Goal: Information Seeking & Learning: Compare options

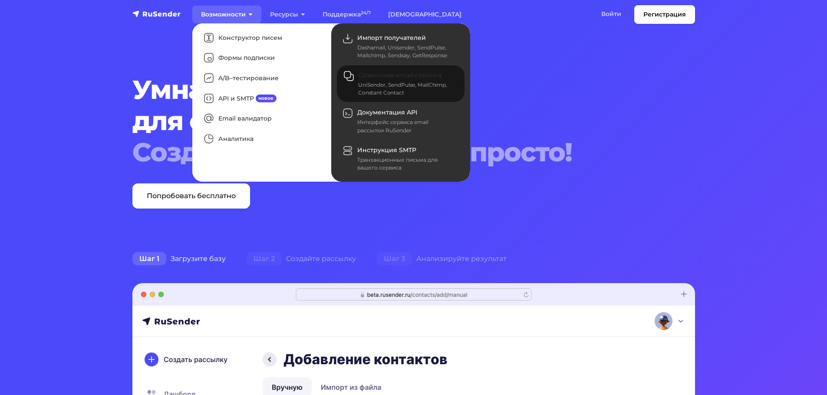
click at [410, 91] on div "UniSender, SendPulse, MailChimp, Constant Contact" at bounding box center [406, 89] width 96 height 16
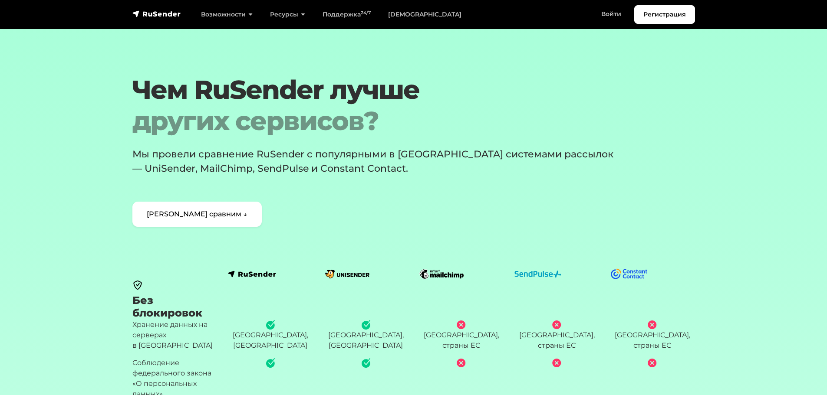
click at [219, 170] on p "Мы провели сравнение RuSender с популярными в СНГ системами рассылок — UniSende…" at bounding box center [378, 161] width 492 height 29
copy p "SendPulse"
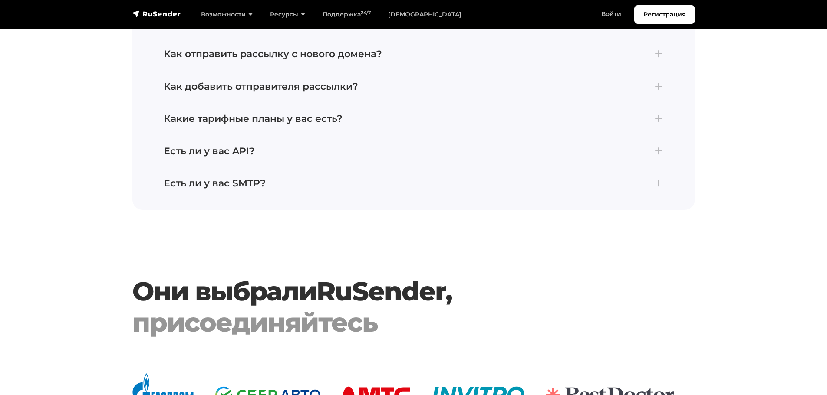
scroll to position [2468, 0]
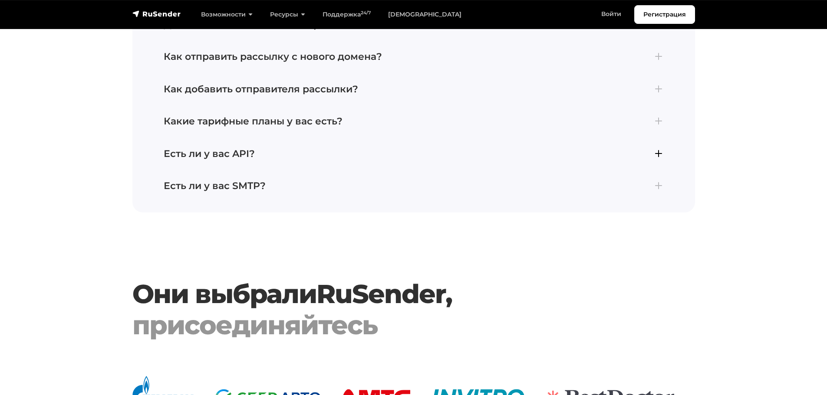
click at [658, 160] on h4 "Есть ли у вас API?" at bounding box center [414, 153] width 500 height 11
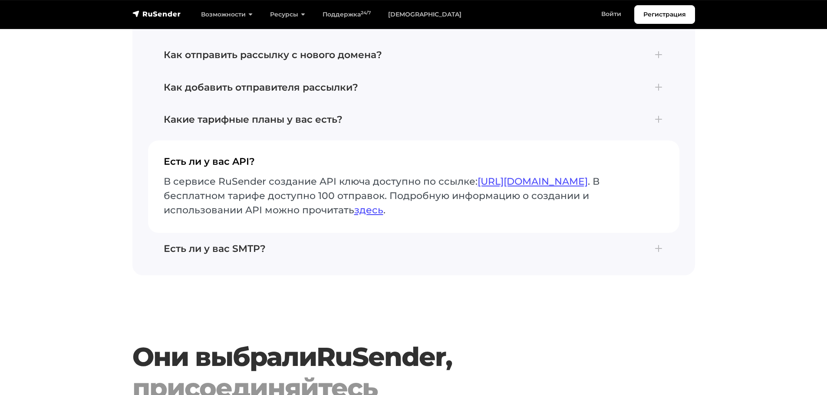
scroll to position [2403, 0]
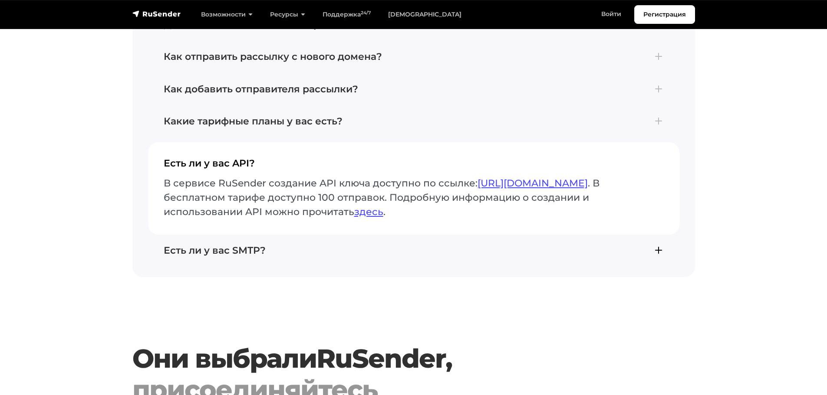
click at [659, 256] on h4 "Есть ли у вас SMTP?" at bounding box center [414, 250] width 500 height 11
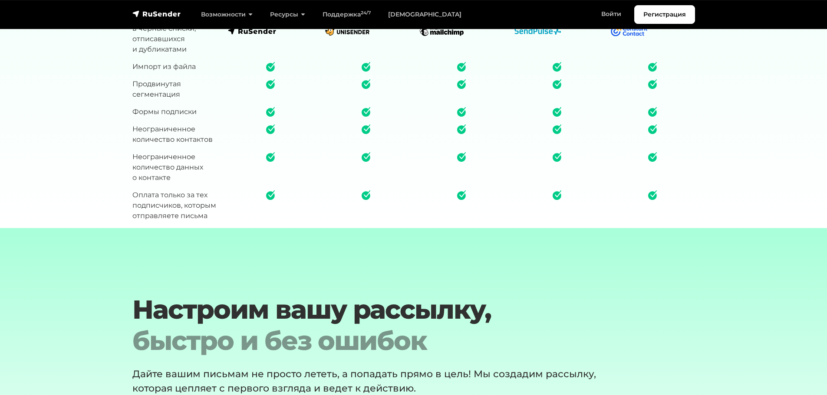
scroll to position [1259, 0]
